Goal: Transaction & Acquisition: Download file/media

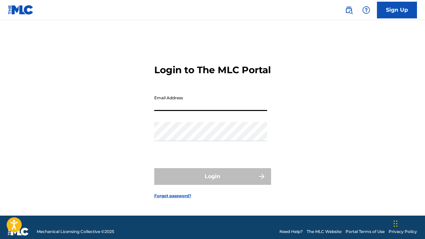
click at [193, 111] on input "Email Address" at bounding box center [210, 101] width 113 height 19
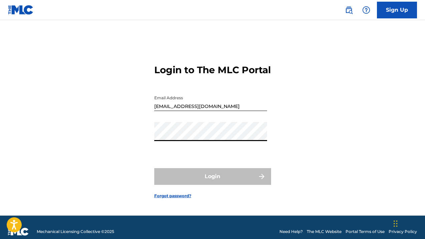
type input "JAVONCANTY@GMAIL.COM"
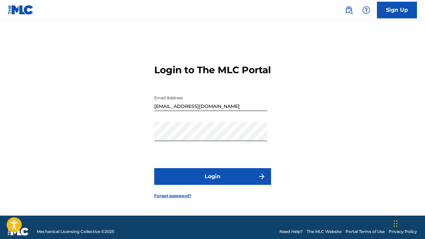
click at [226, 185] on button "Login" at bounding box center [212, 176] width 117 height 17
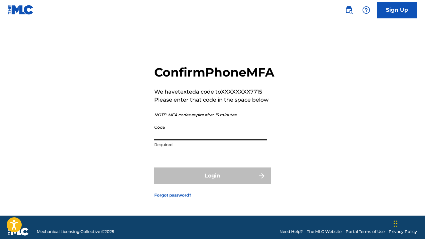
click at [172, 140] on input "Code" at bounding box center [210, 130] width 113 height 19
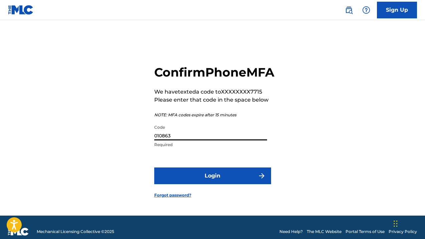
type input "010863"
click at [218, 184] on button "Login" at bounding box center [212, 175] width 117 height 17
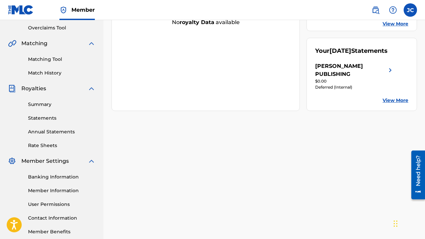
scroll to position [158, 0]
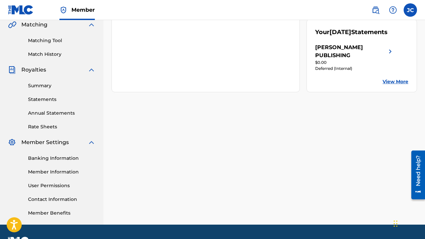
click at [391, 56] on img at bounding box center [391, 51] width 8 height 16
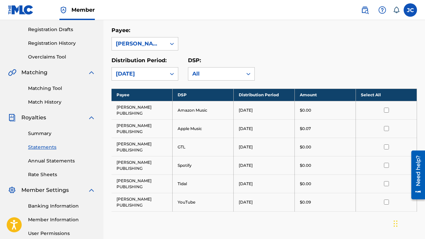
scroll to position [94, 0]
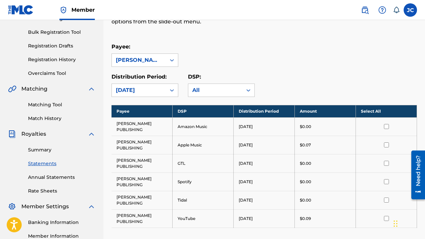
click at [151, 149] on td "[PERSON_NAME] PUBLISHING" at bounding box center [142, 145] width 61 height 18
click at [136, 143] on td "[PERSON_NAME] PUBLISHING" at bounding box center [142, 145] width 61 height 18
click at [388, 144] on input "checkbox" at bounding box center [386, 144] width 5 height 5
click at [386, 217] on input "checkbox" at bounding box center [386, 218] width 5 height 5
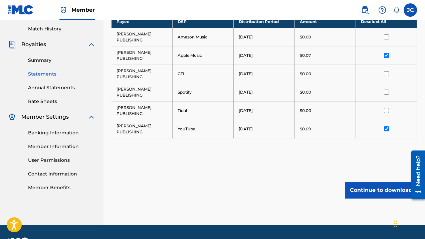
scroll to position [184, 0]
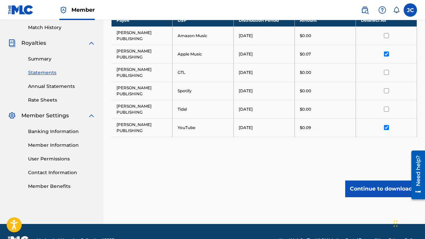
click at [362, 188] on button "Continue to download" at bounding box center [381, 188] width 72 height 17
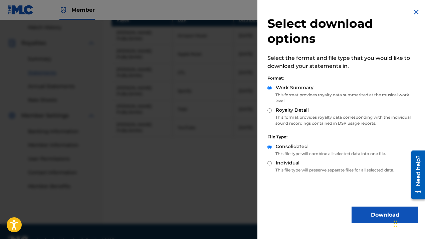
click at [270, 108] on input "Royalty Detail" at bounding box center [270, 110] width 4 height 4
radio input "true"
click at [417, 13] on img at bounding box center [417, 12] width 8 height 8
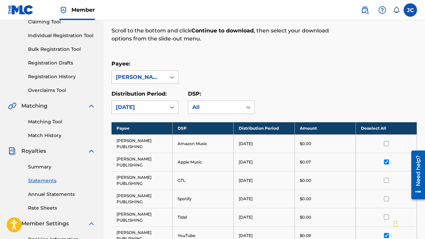
scroll to position [66, 0]
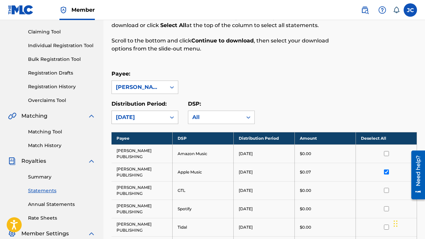
click at [173, 117] on icon at bounding box center [172, 117] width 4 height 2
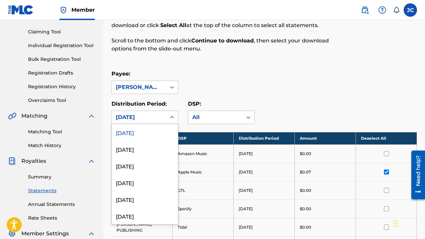
click at [144, 129] on div "[DATE]" at bounding box center [145, 132] width 66 height 17
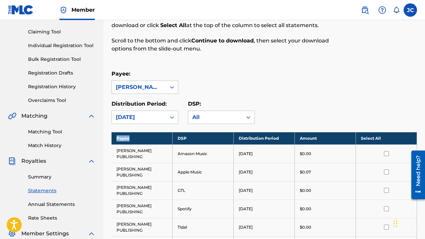
click at [144, 129] on div "Royalty Statements Select your desired payee from the Payee drop-down menu. The…" at bounding box center [265, 156] width 306 height 372
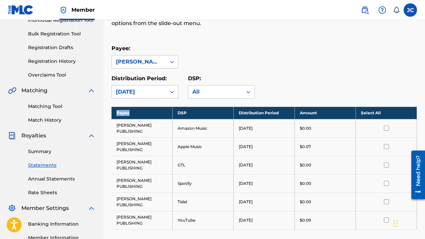
scroll to position [112, 0]
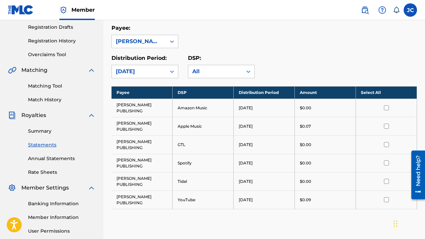
click at [132, 128] on td "[PERSON_NAME] PUBLISHING" at bounding box center [142, 126] width 61 height 18
click at [250, 74] on icon at bounding box center [248, 71] width 7 height 7
click at [275, 54] on div "Distribution Period: [DATE] DSP: All" at bounding box center [265, 66] width 306 height 24
click at [250, 72] on icon at bounding box center [248, 71] width 7 height 7
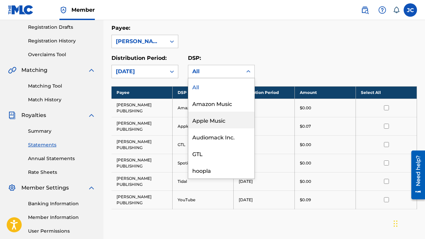
click at [219, 122] on div "Apple Music" at bounding box center [221, 120] width 66 height 17
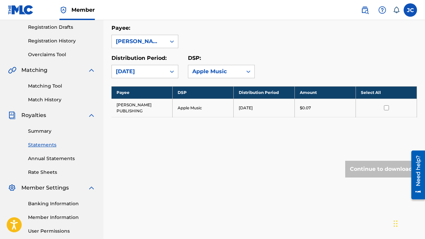
click at [385, 107] on input "checkbox" at bounding box center [386, 107] width 5 height 5
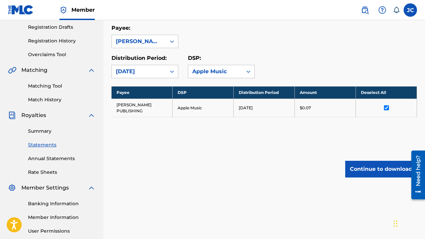
click at [360, 171] on button "Continue to download" at bounding box center [381, 169] width 72 height 17
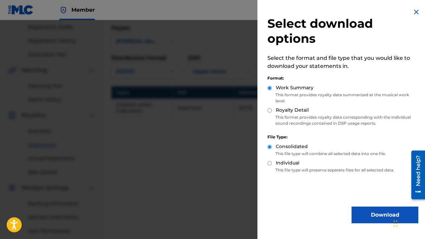
click at [368, 216] on button "Download" at bounding box center [385, 214] width 67 height 17
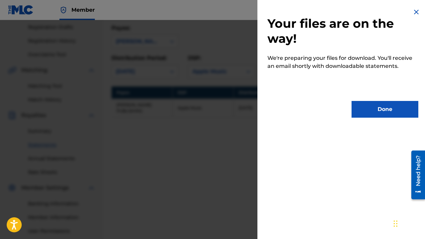
click at [380, 112] on button "Done" at bounding box center [385, 109] width 67 height 17
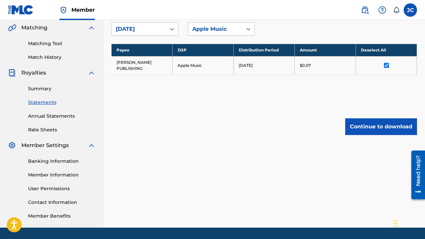
scroll to position [175, 0]
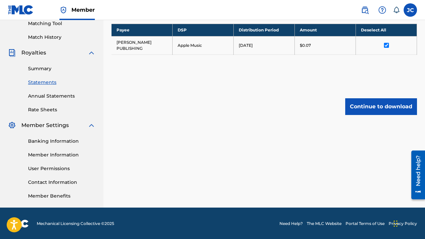
click at [66, 142] on link "Banking Information" at bounding box center [61, 141] width 67 height 7
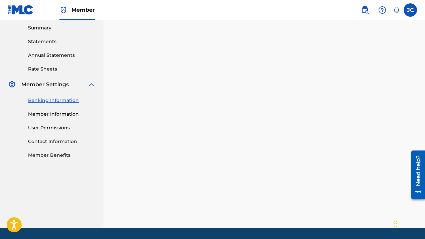
scroll to position [175, 0]
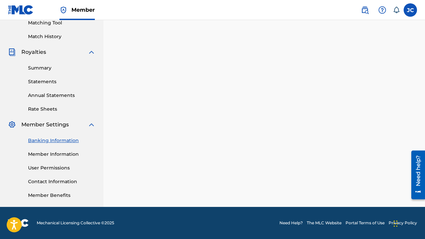
click at [92, 51] on img at bounding box center [92, 52] width 8 height 8
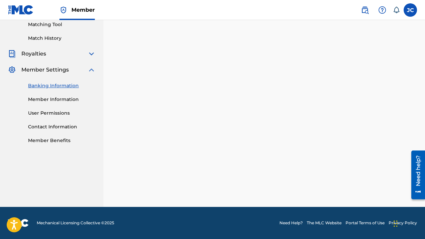
click at [91, 53] on img at bounding box center [92, 54] width 8 height 8
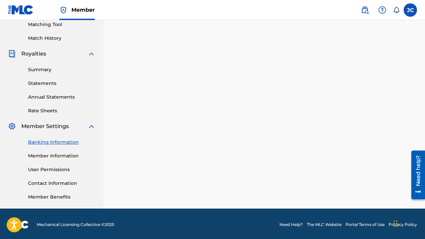
scroll to position [175, 0]
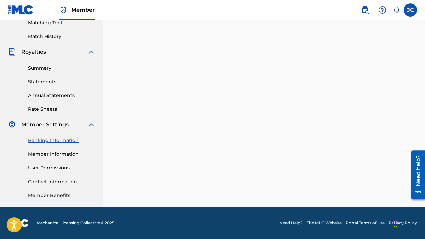
click at [50, 66] on link "Summary" at bounding box center [61, 67] width 67 height 7
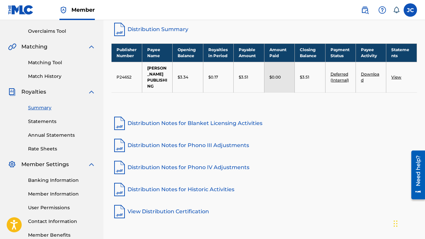
scroll to position [136, 0]
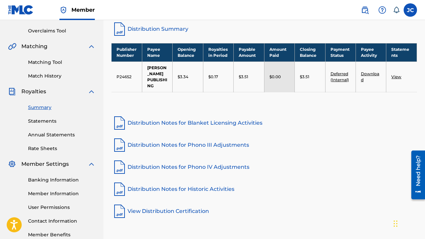
click at [398, 79] on link "View" at bounding box center [397, 76] width 10 height 5
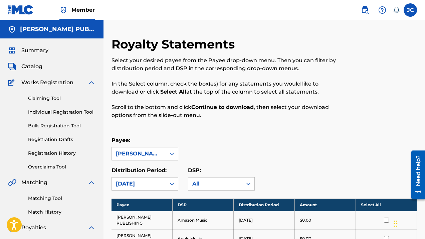
scroll to position [136, 0]
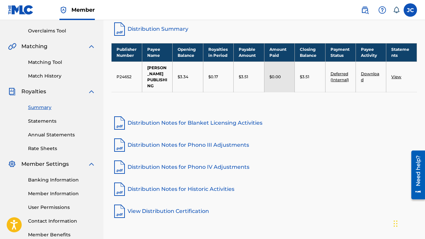
click at [218, 58] on th "Royalties in Period" at bounding box center [218, 52] width 30 height 18
click at [171, 128] on link "Distribution Notes for Blanket Licensing Activities" at bounding box center [265, 123] width 306 height 16
click at [188, 87] on td "$3.34" at bounding box center [188, 76] width 30 height 30
click at [196, 151] on link "Distribution Notes for Phono III Adjustments" at bounding box center [265, 145] width 306 height 16
click at [251, 84] on td "$3.51" at bounding box center [249, 76] width 30 height 30
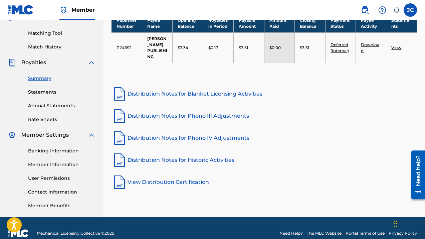
scroll to position [165, 0]
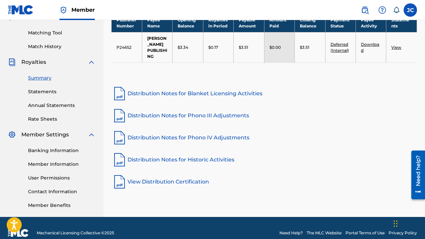
click at [222, 164] on link "Distribution Notes for Historic Activities" at bounding box center [265, 160] width 306 height 16
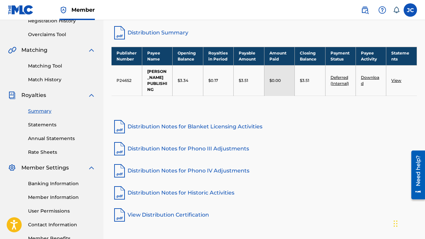
scroll to position [133, 0]
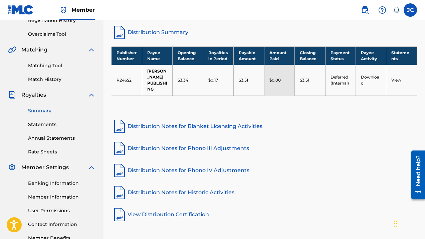
click at [367, 80] on link "Download" at bounding box center [370, 80] width 18 height 11
click at [339, 85] on link "Deferred (Internal)" at bounding box center [340, 80] width 18 height 11
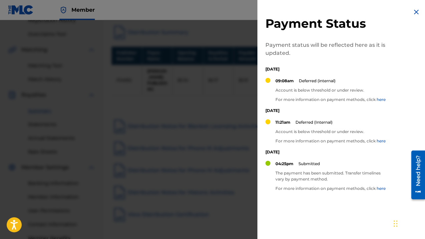
click at [380, 189] on link "here" at bounding box center [381, 188] width 9 height 5
click at [382, 187] on link "here" at bounding box center [381, 188] width 9 height 5
click at [414, 11] on img at bounding box center [417, 12] width 8 height 8
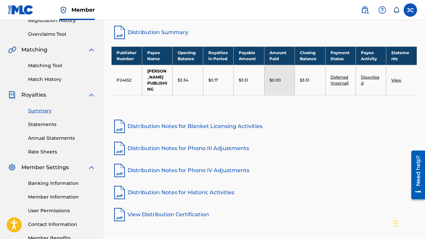
click at [40, 111] on link "Summary" at bounding box center [61, 110] width 67 height 7
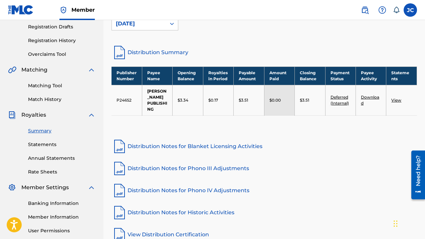
scroll to position [150, 0]
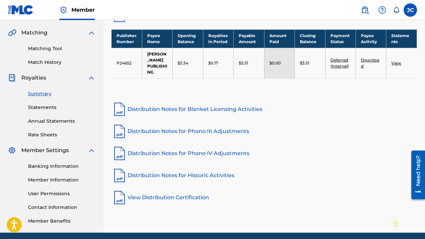
click at [48, 105] on link "Statements" at bounding box center [61, 107] width 67 height 7
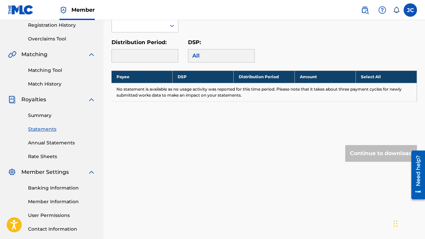
scroll to position [129, 0]
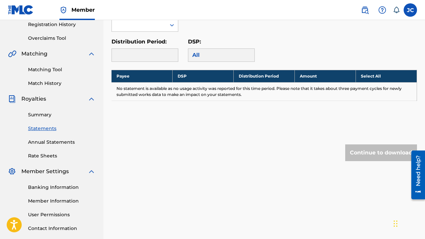
click at [372, 73] on th "Select All" at bounding box center [386, 76] width 61 height 12
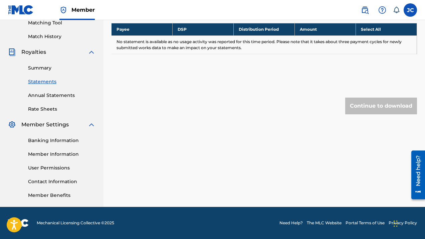
click at [417, 170] on div "Need help?" at bounding box center [418, 170] width 9 height 31
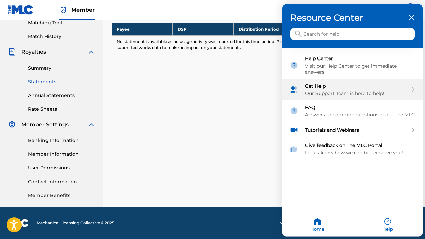
click at [330, 92] on div "Our Support Team is here to help!" at bounding box center [356, 93] width 103 height 6
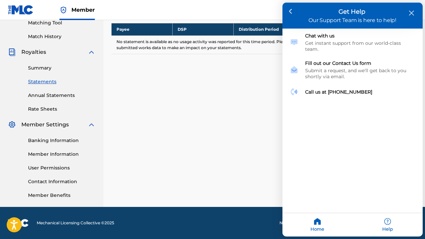
click at [412, 15] on div "close resource center" at bounding box center [412, 13] width 6 height 6
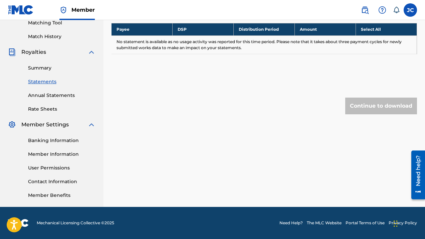
scroll to position [142, 0]
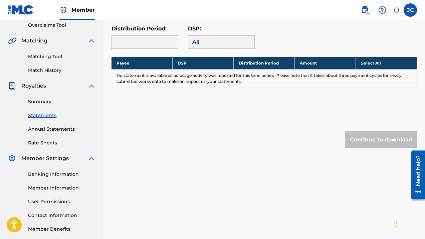
click at [301, 63] on th "Amount" at bounding box center [325, 63] width 61 height 12
